Goal: Check status: Check status

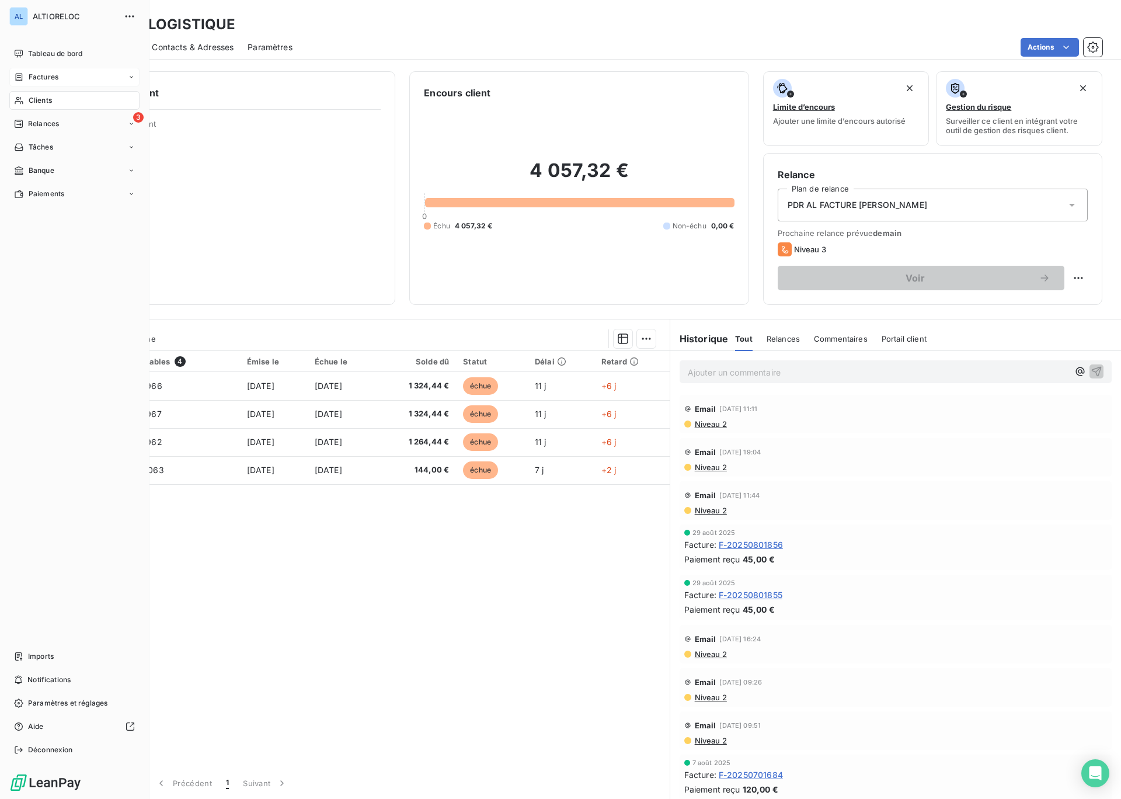
click at [37, 79] on span "Factures" at bounding box center [44, 77] width 30 height 11
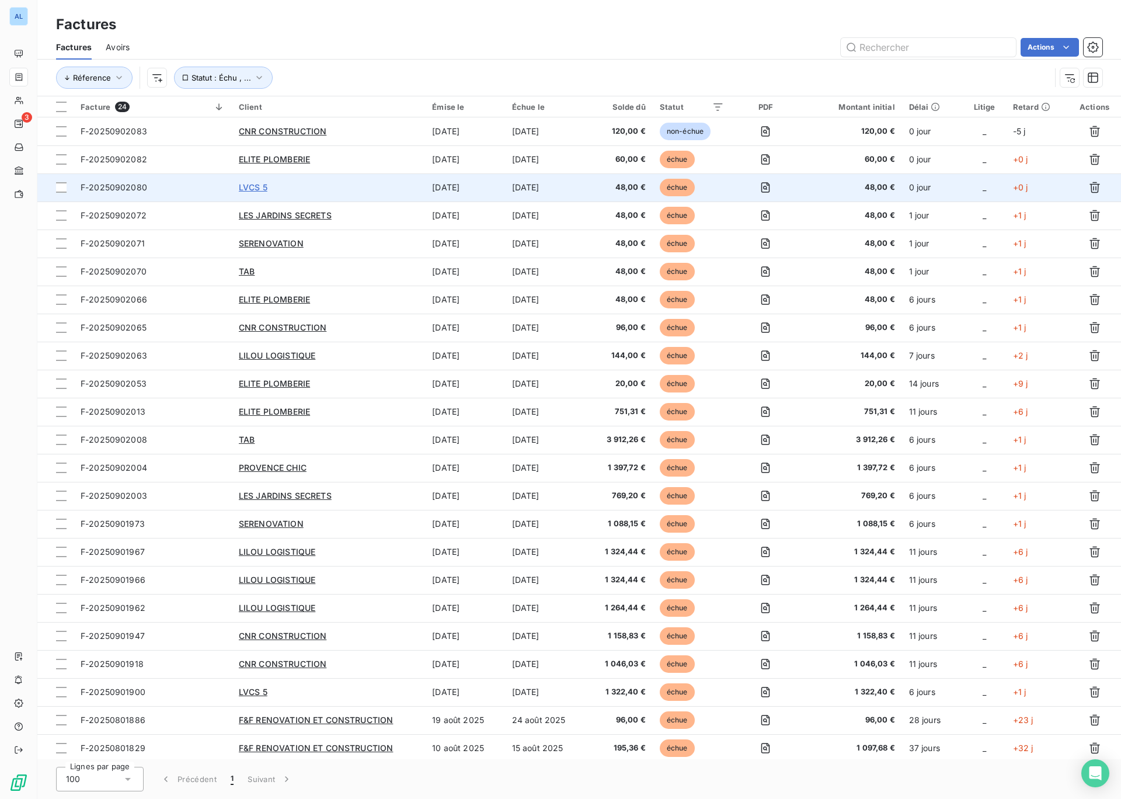
click at [259, 188] on span "LVCS 5" at bounding box center [253, 187] width 29 height 10
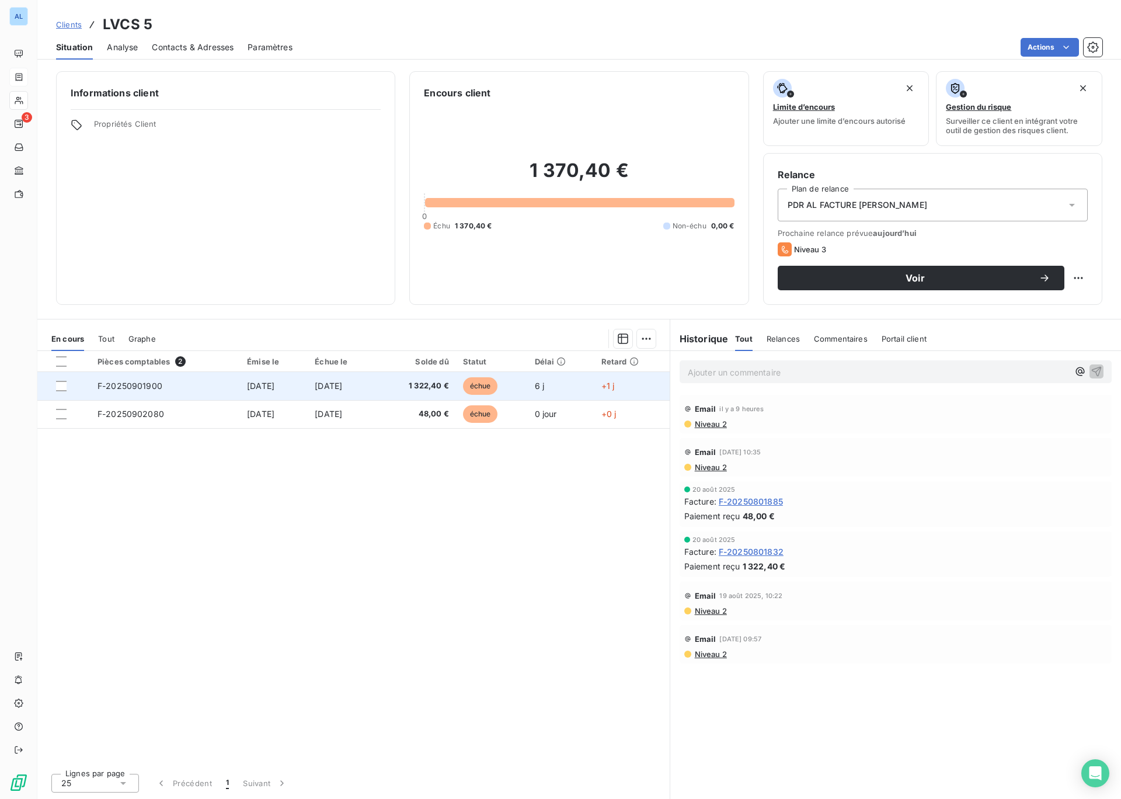
click at [143, 388] on span "F-20250901900" at bounding box center [130, 386] width 65 height 10
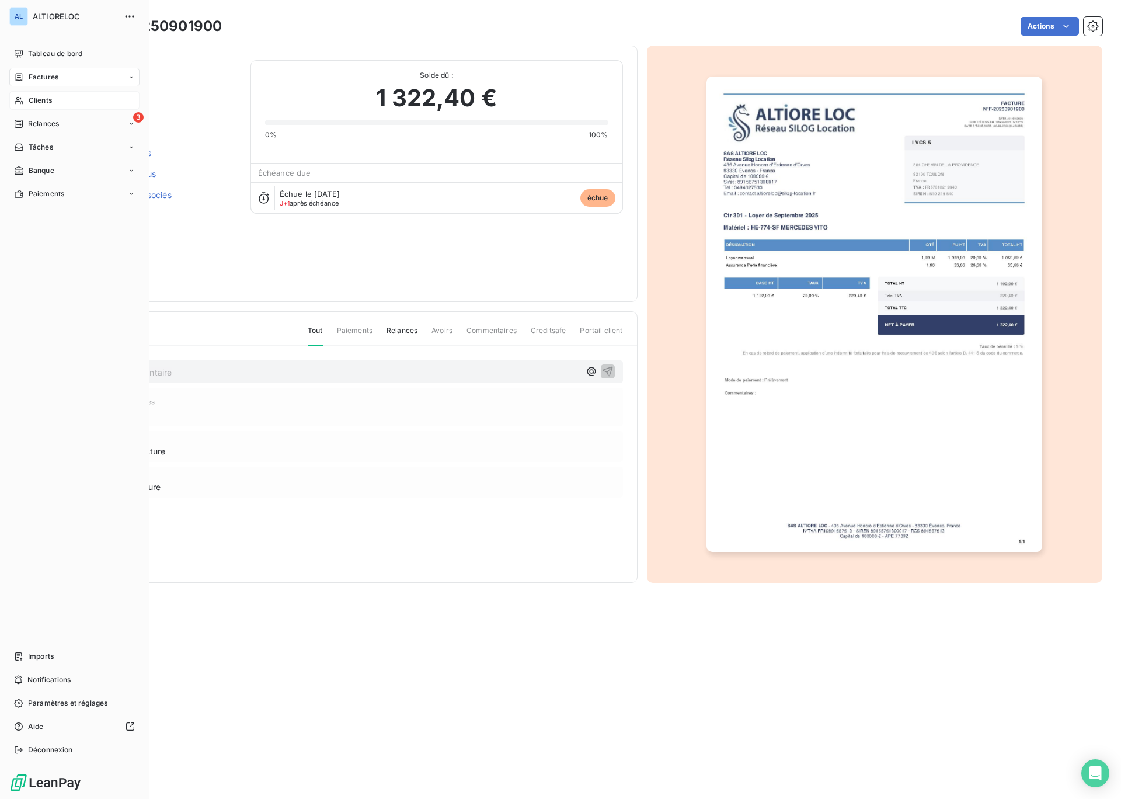
click at [46, 99] on span "Clients" at bounding box center [40, 100] width 23 height 11
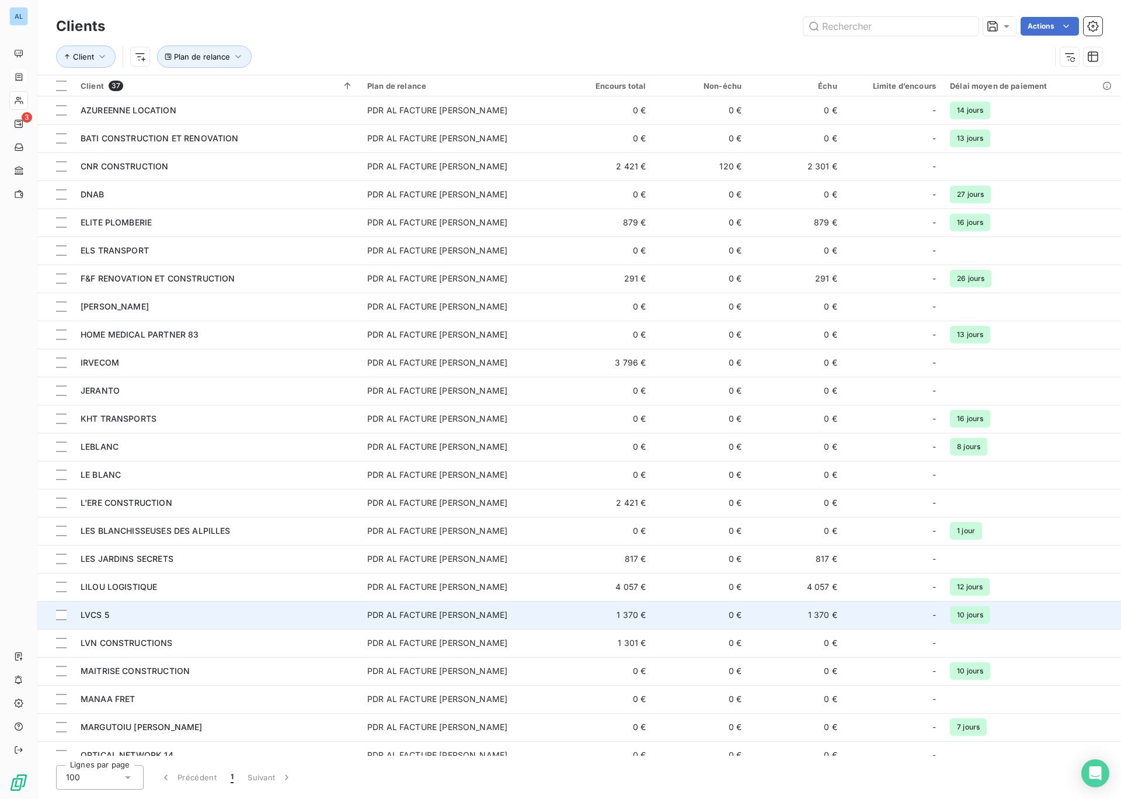
click at [94, 611] on span "LVCS 5" at bounding box center [95, 615] width 29 height 10
